Goal: Task Accomplishment & Management: Use online tool/utility

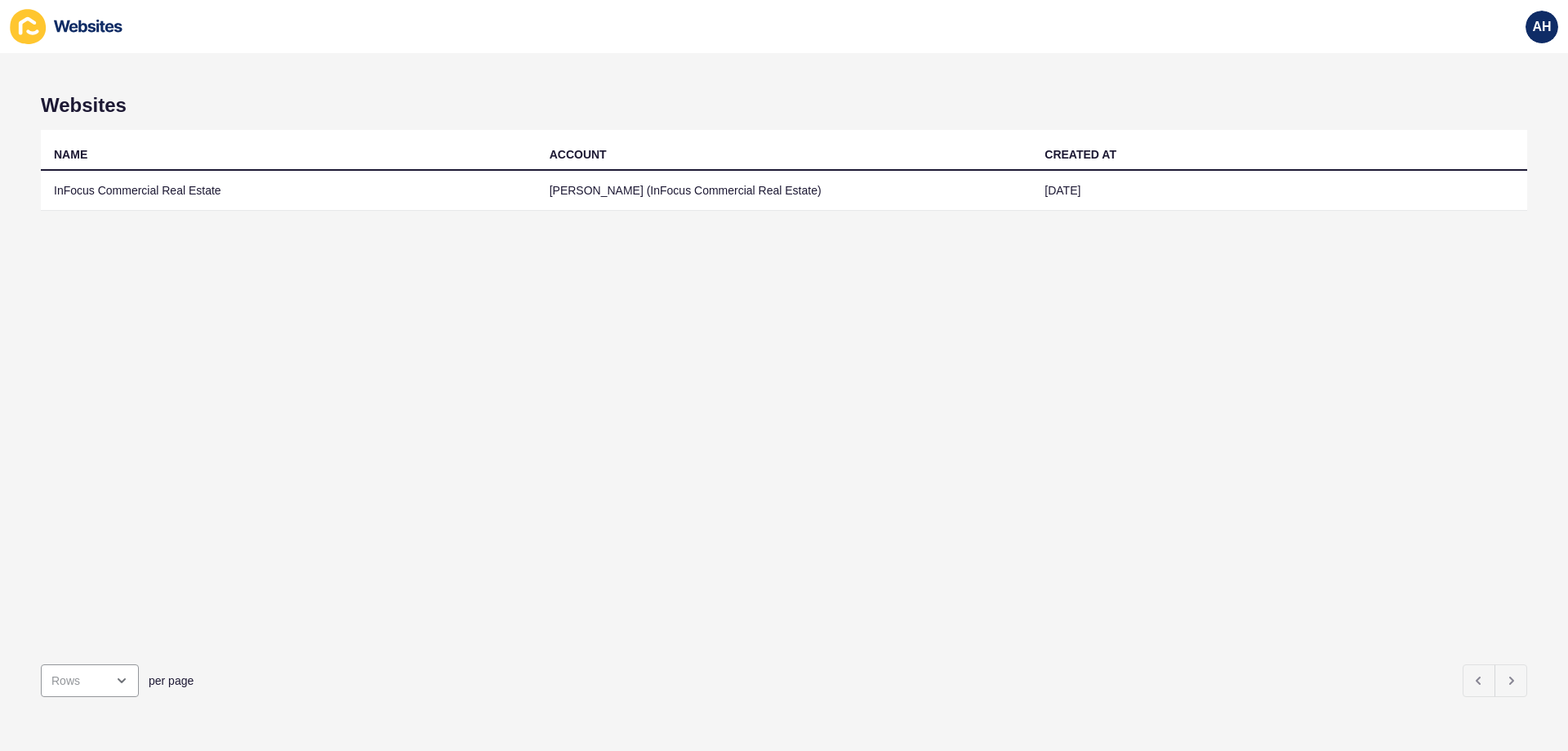
click at [203, 226] on div "NAME ACCOUNT CREATED AT InFocus Commercial Real Estate [PERSON_NAME] (InFocus C…" at bounding box center [784, 391] width 1487 height 521
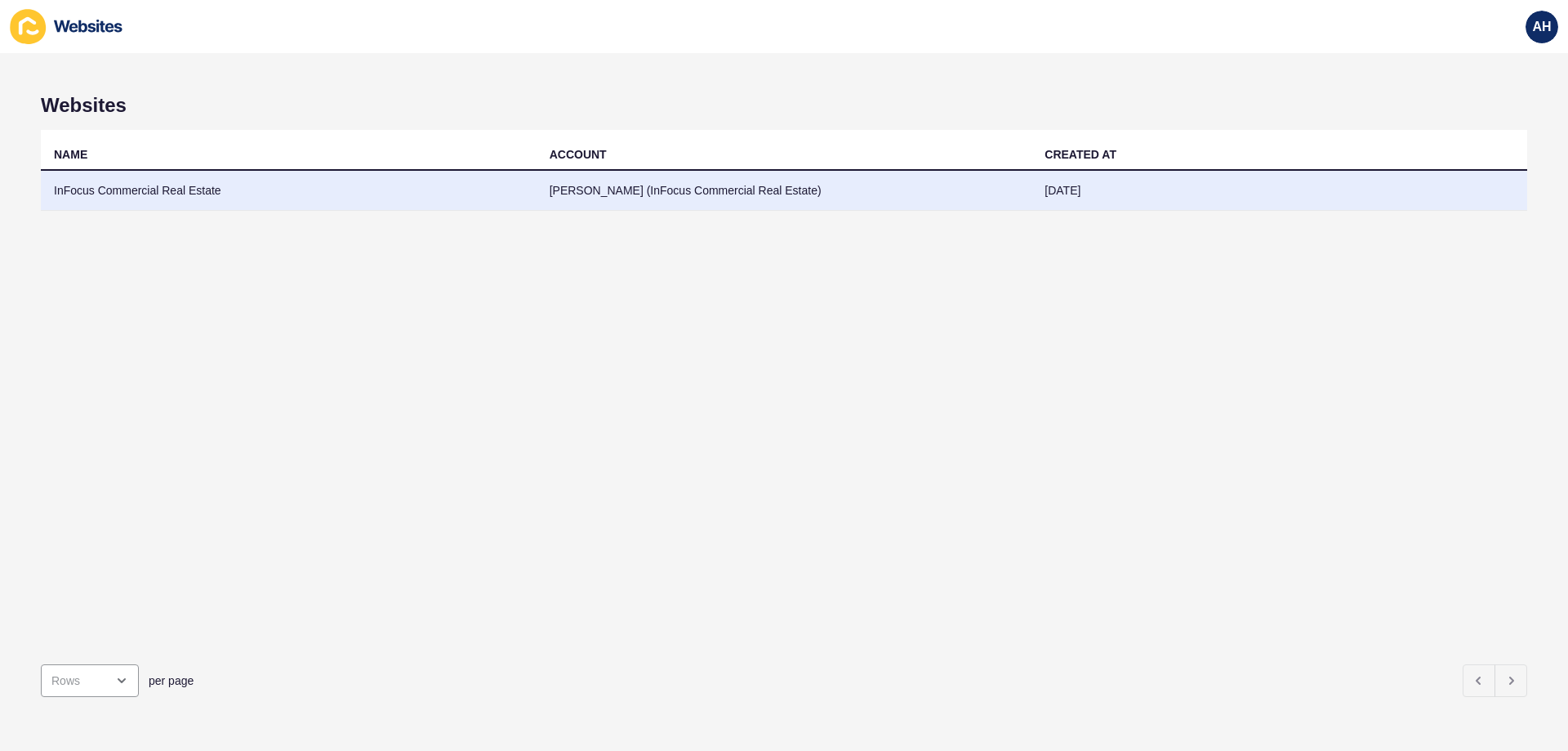
click at [212, 192] on td "InFocus Commercial Real Estate" at bounding box center [289, 191] width 496 height 40
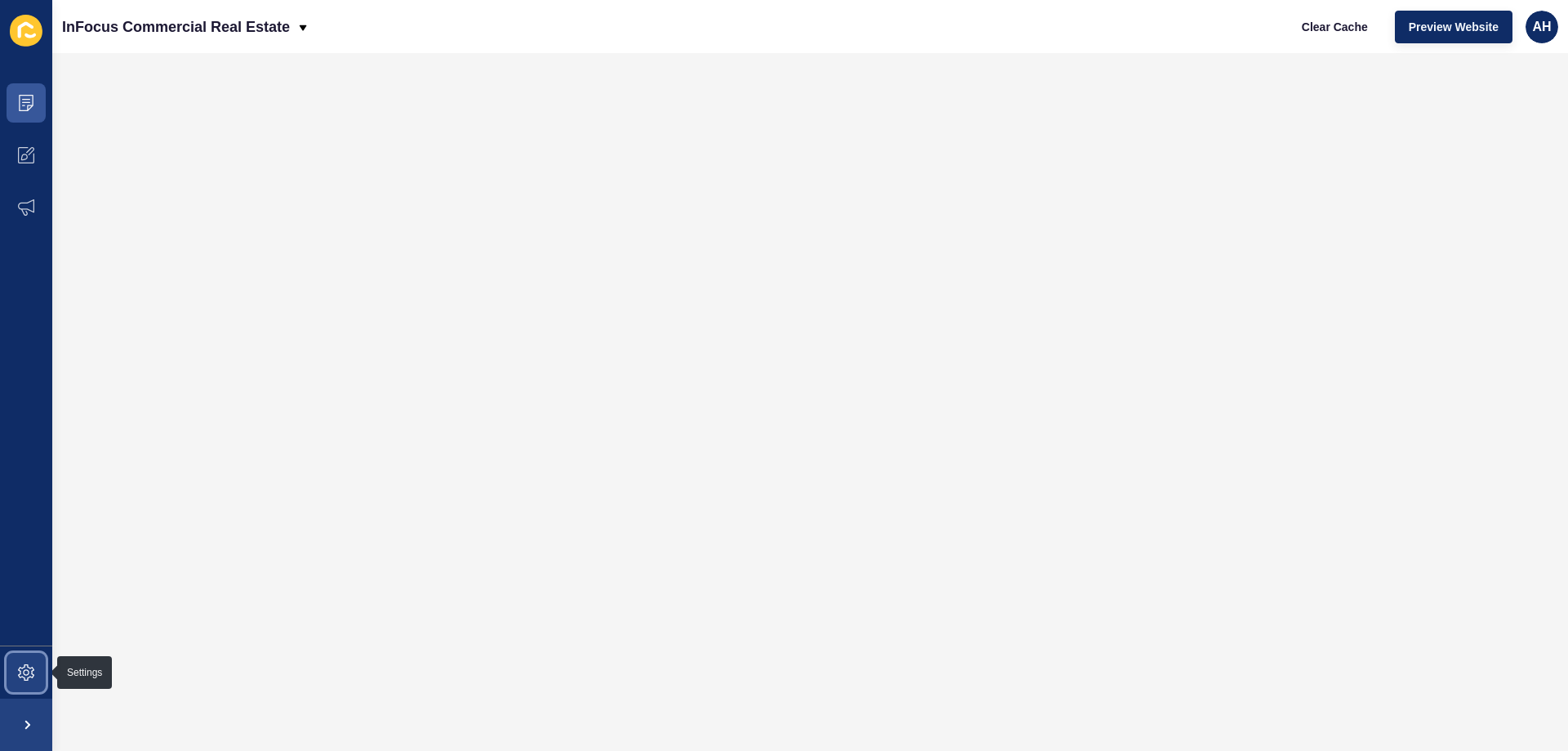
click at [23, 663] on span at bounding box center [26, 672] width 52 height 52
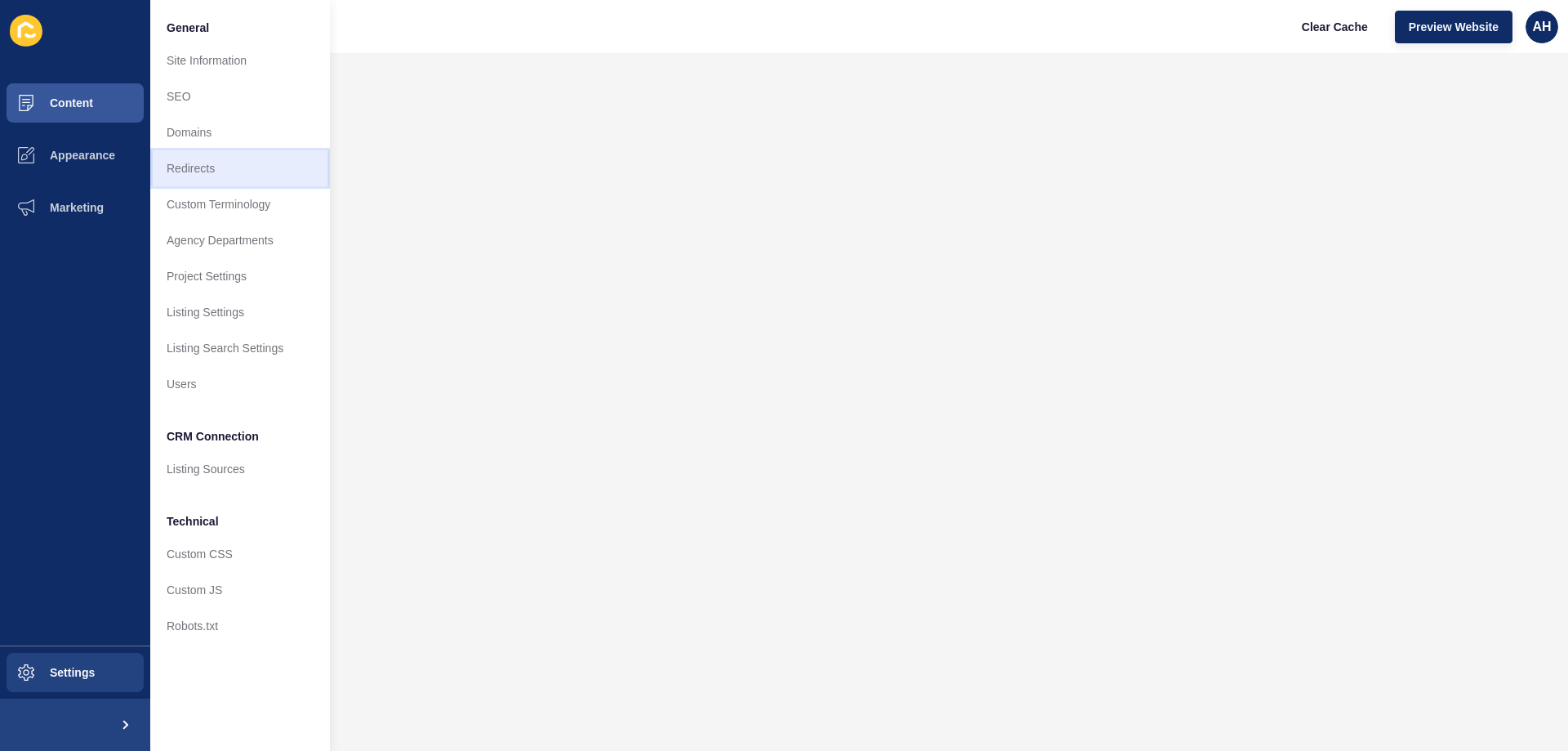
click at [205, 176] on link "Redirects" at bounding box center [240, 167] width 180 height 36
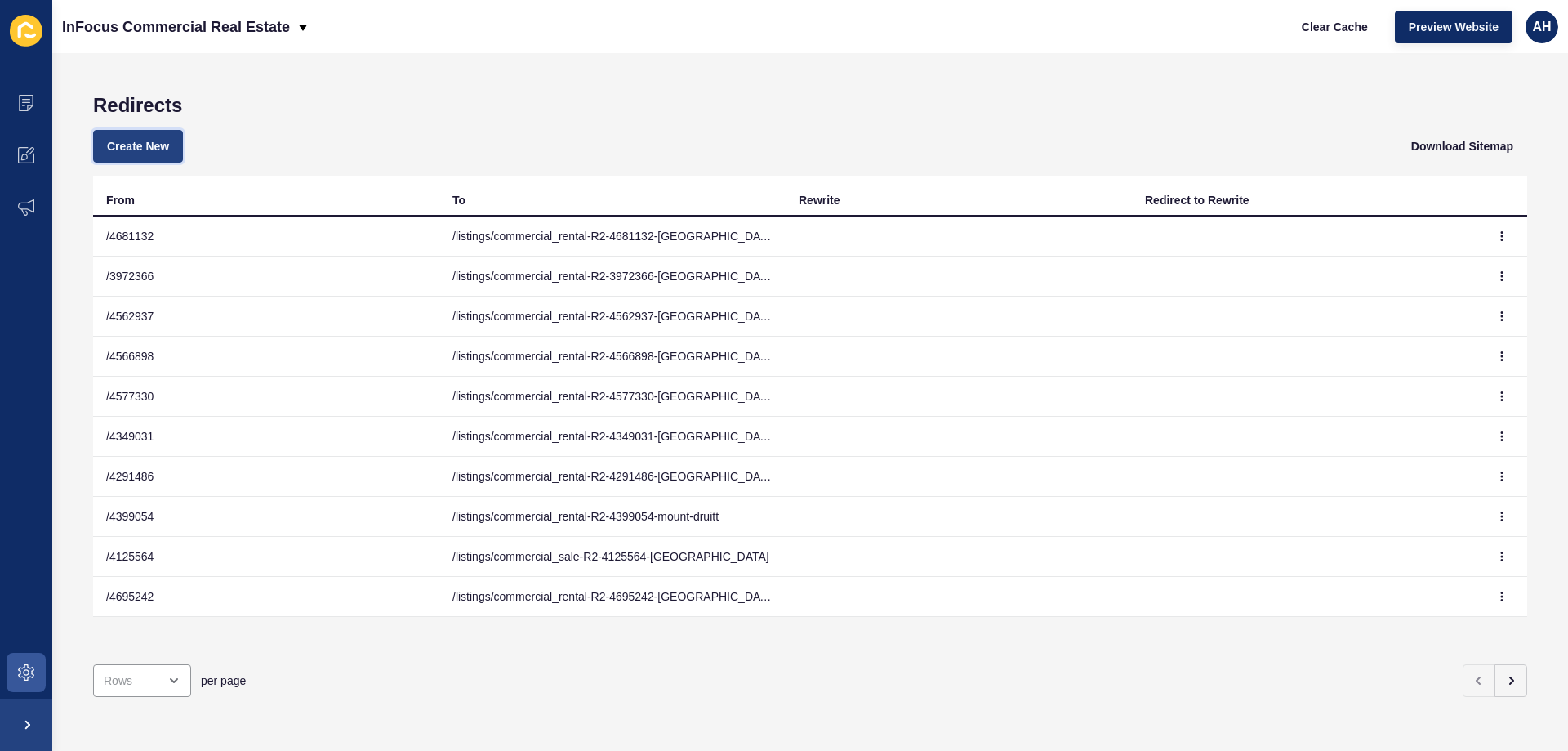
click at [139, 150] on span "Create New" at bounding box center [138, 146] width 62 height 16
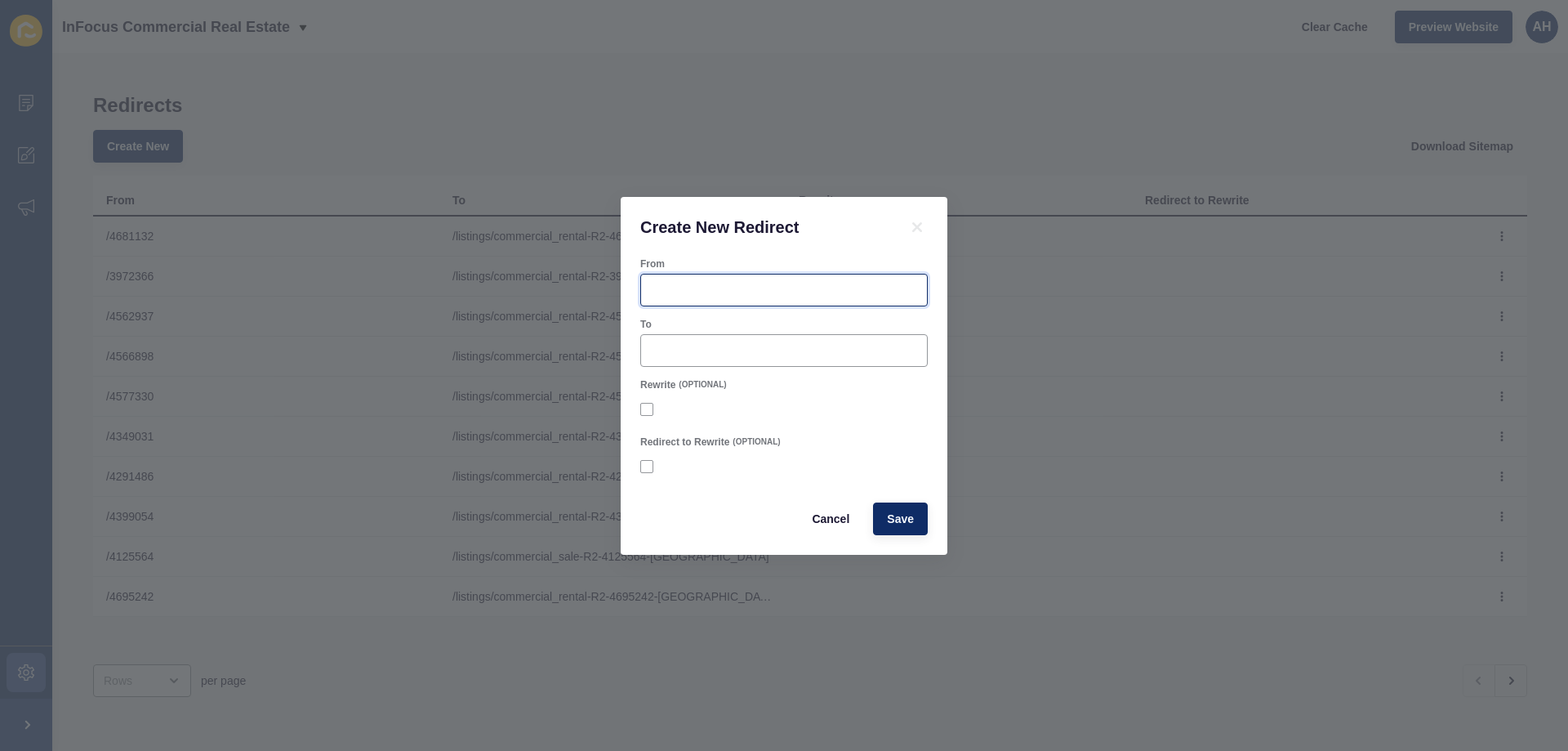
click at [667, 285] on input "From" at bounding box center [784, 290] width 266 height 16
paste input "4740748"
click at [656, 290] on input "/ 4740748" at bounding box center [784, 290] width 266 height 16
type input "/4740748"
click at [728, 349] on input "To" at bounding box center [784, 350] width 266 height 16
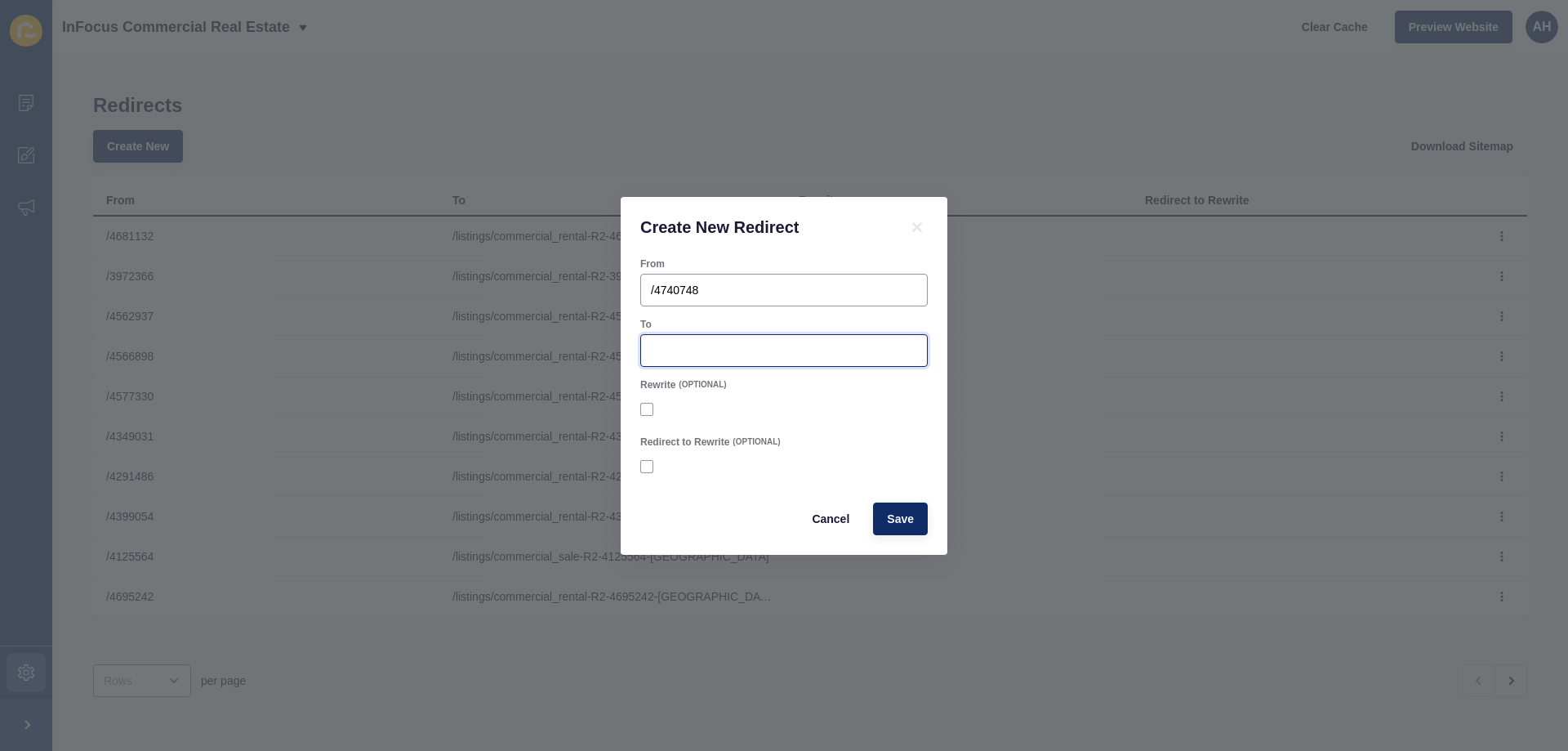
paste input "/listings/commercial_rental-R2-4740748-[GEOGRAPHIC_DATA]"
type input "/listings/commercial_rental-R2-4740748-[GEOGRAPHIC_DATA]"
click at [861, 414] on div at bounding box center [784, 410] width 287 height 15
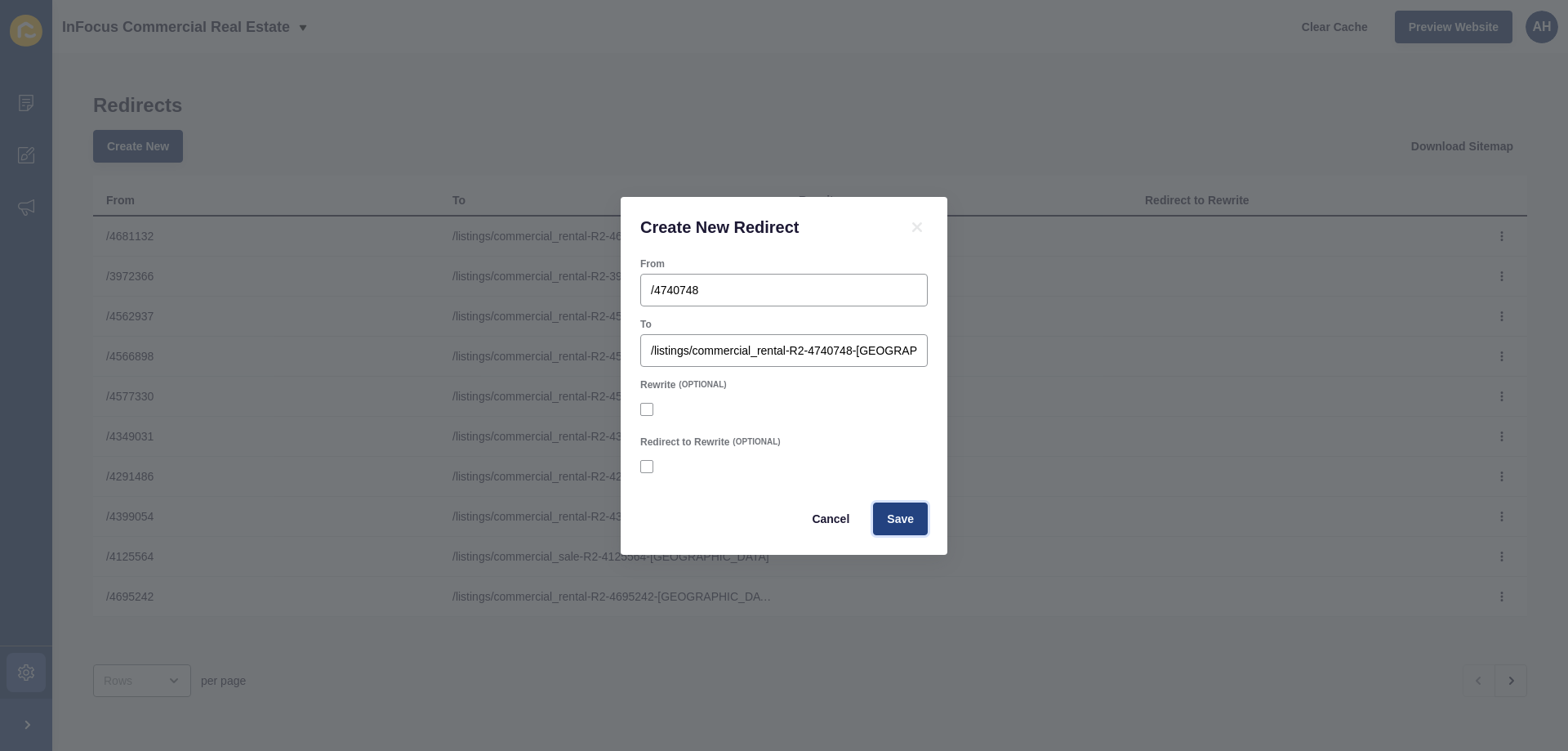
click at [907, 519] on span "Save" at bounding box center [900, 519] width 27 height 16
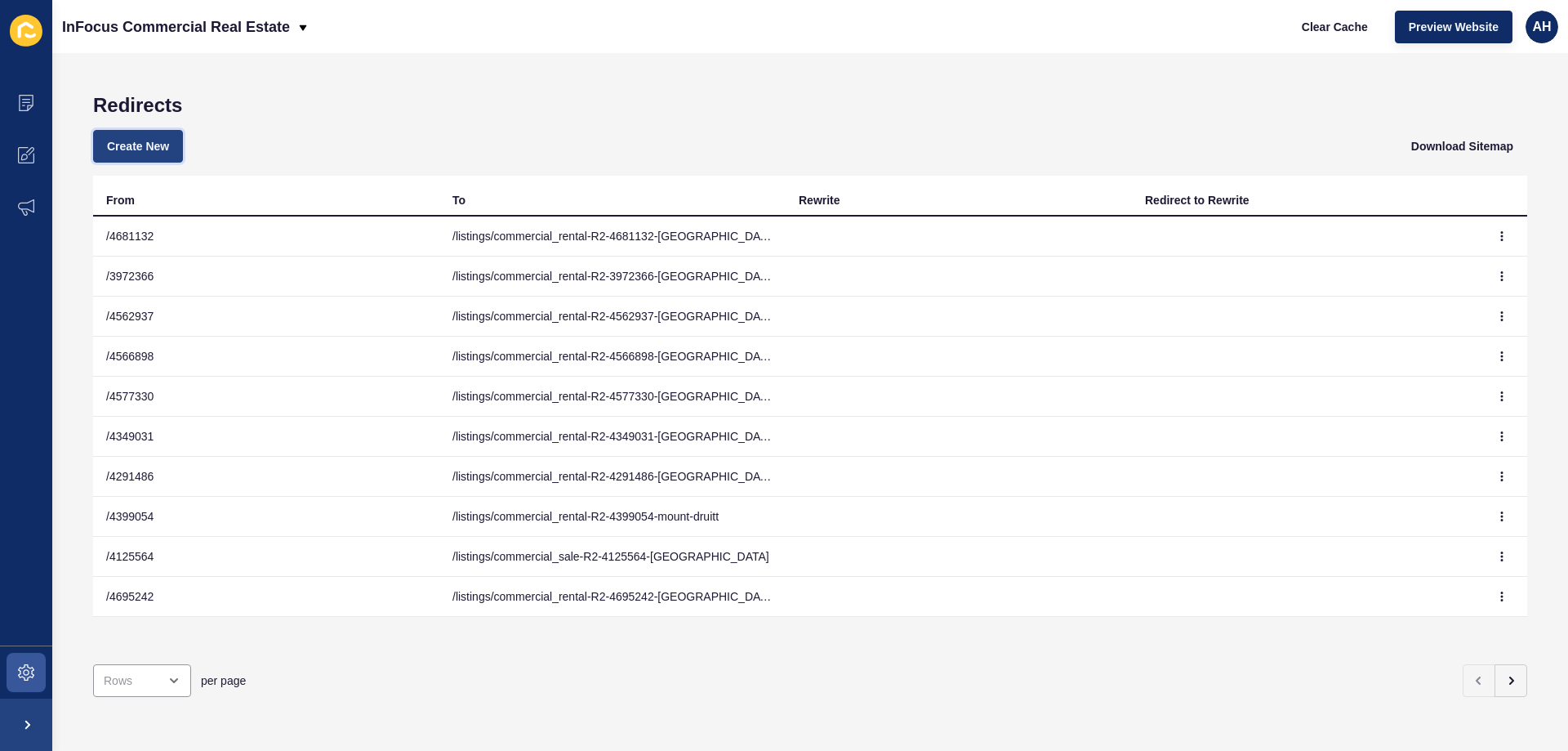
click at [134, 151] on span "Create New" at bounding box center [138, 146] width 62 height 16
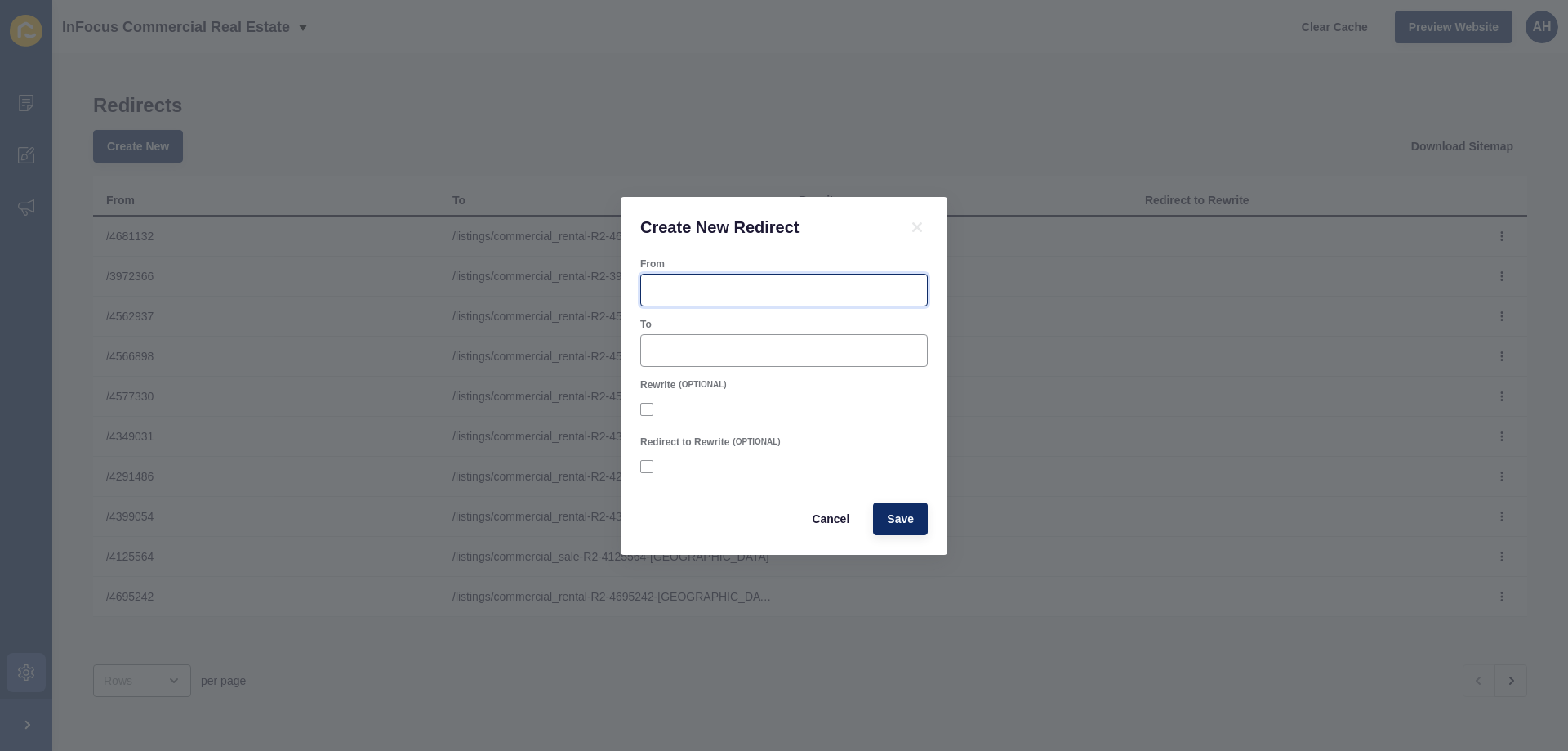
click at [657, 293] on input "From" at bounding box center [784, 290] width 266 height 16
paste input "4740230"
type input "/4740230"
click at [698, 359] on div at bounding box center [784, 350] width 287 height 33
paste input "/listings/commercial_rental-R2-4740230-[GEOGRAPHIC_DATA]"
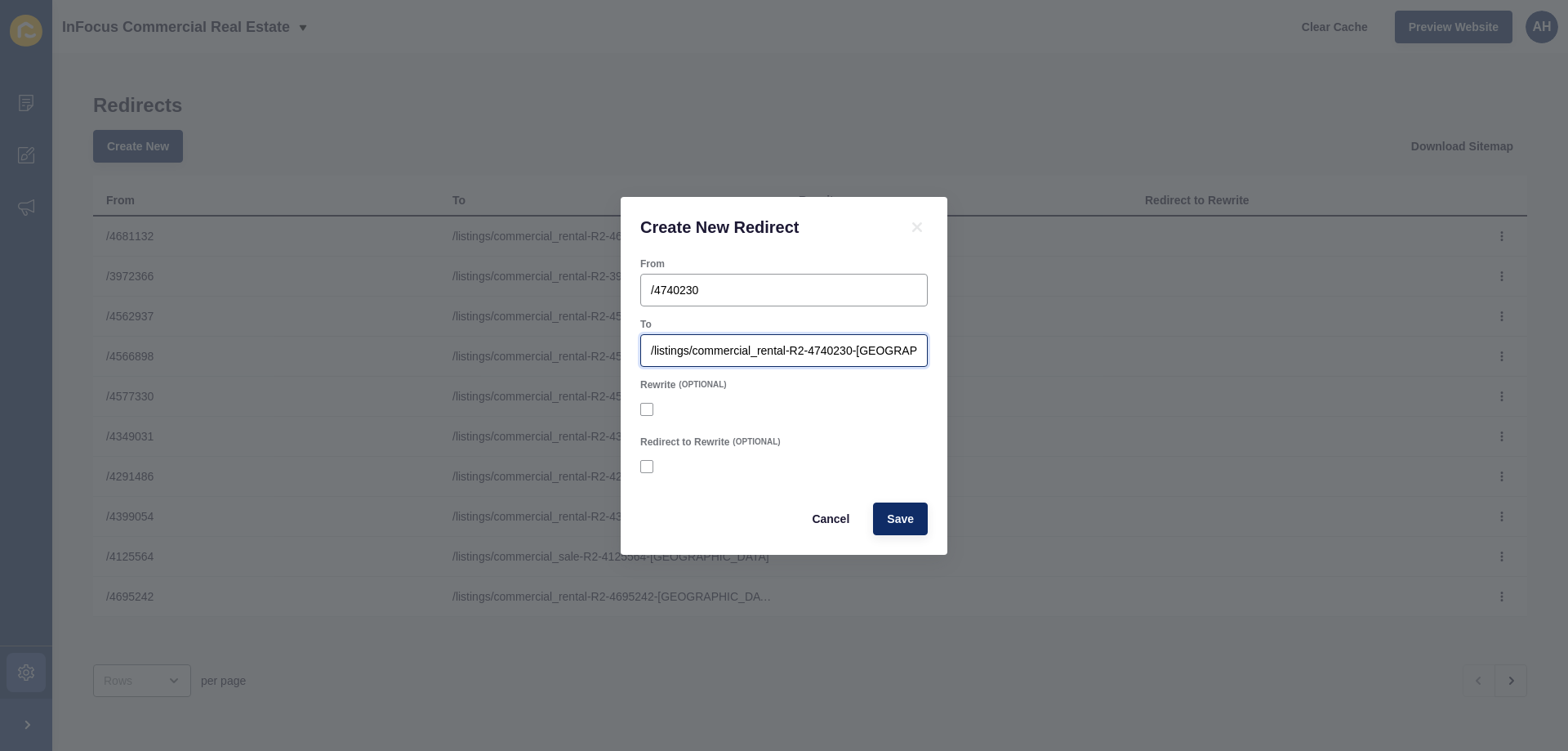
scroll to position [0, 1]
type input "/listings/commercial_rental-R2-4740230-[GEOGRAPHIC_DATA]"
click at [819, 400] on div at bounding box center [784, 409] width 287 height 29
click at [921, 557] on div "Create New Redirect From /4740230 To /listings/commercial_rental-R2-4740230-pen…" at bounding box center [784, 375] width 1568 height 751
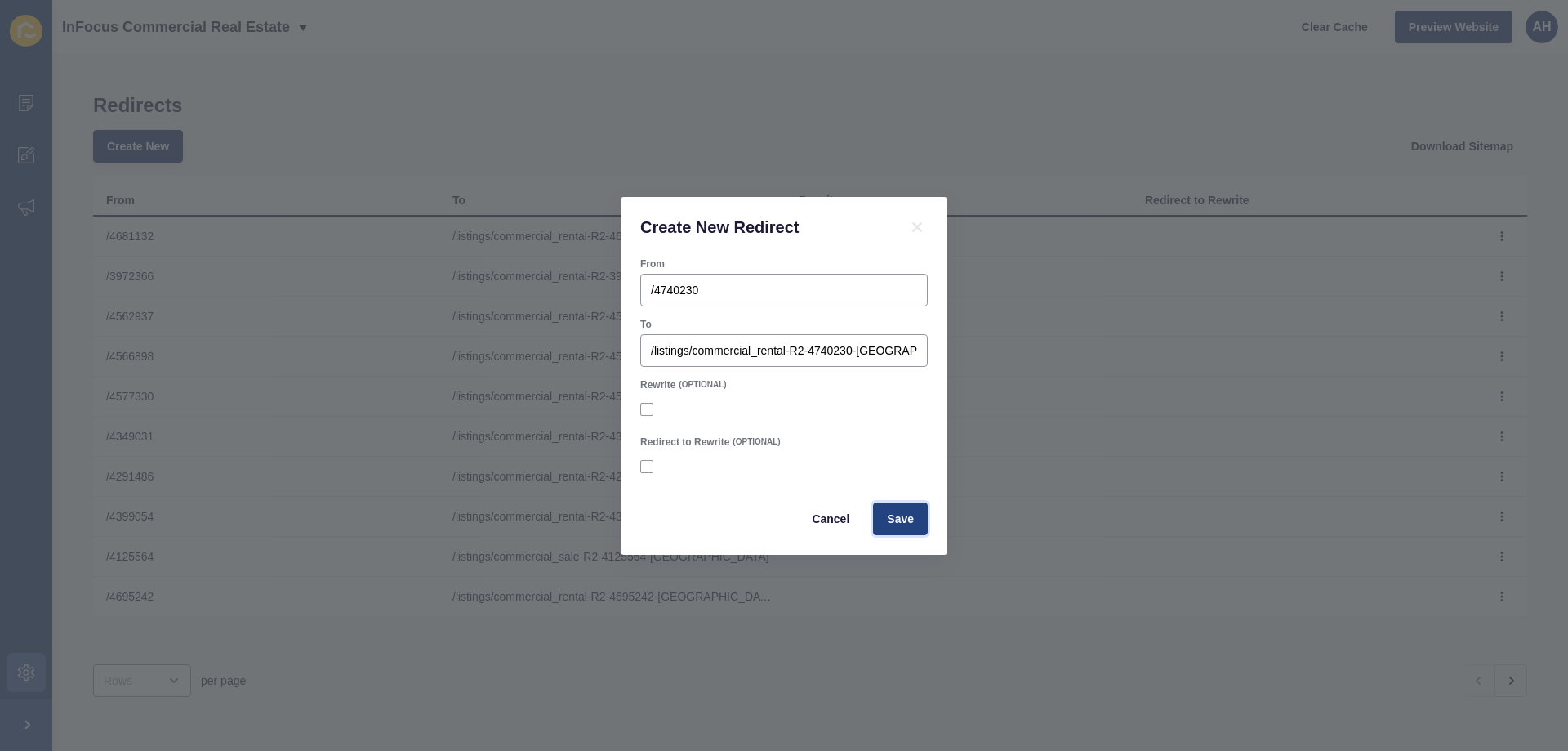
click at [913, 516] on span "Save" at bounding box center [900, 519] width 27 height 16
